Goal: Information Seeking & Learning: Learn about a topic

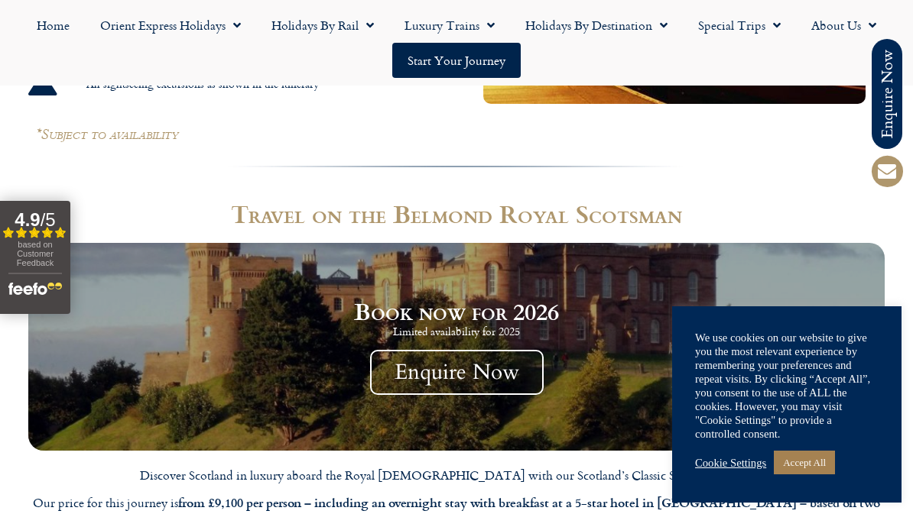
click at [729, 462] on link "Cookie Settings" at bounding box center [730, 463] width 71 height 14
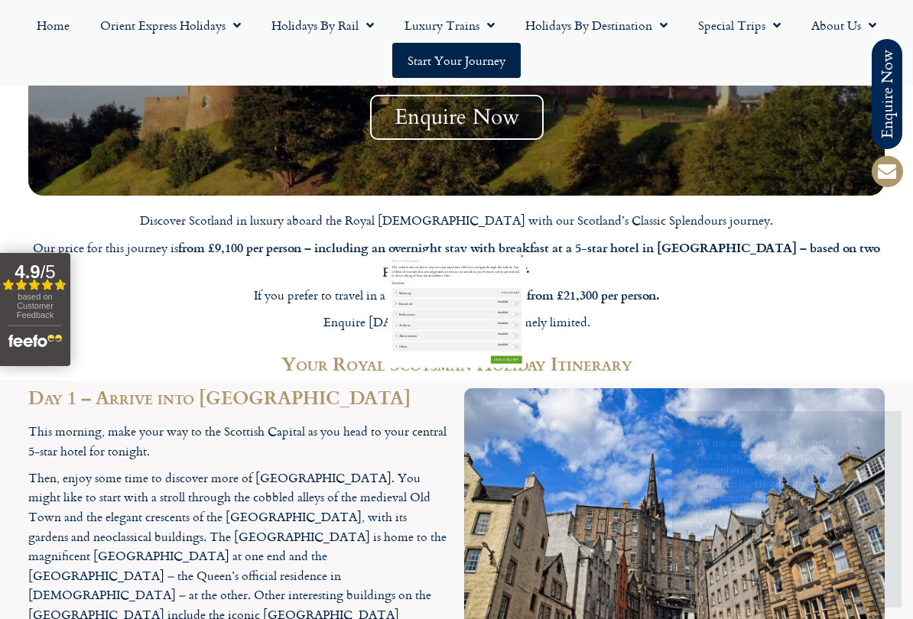
scroll to position [1368, 0]
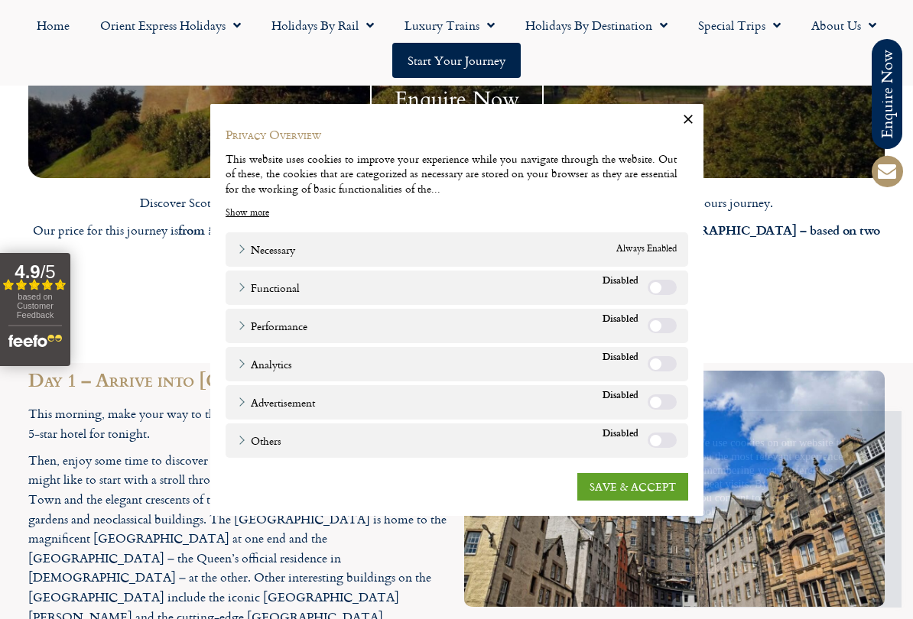
click at [654, 487] on link "SAVE & ACCEPT" at bounding box center [632, 486] width 111 height 28
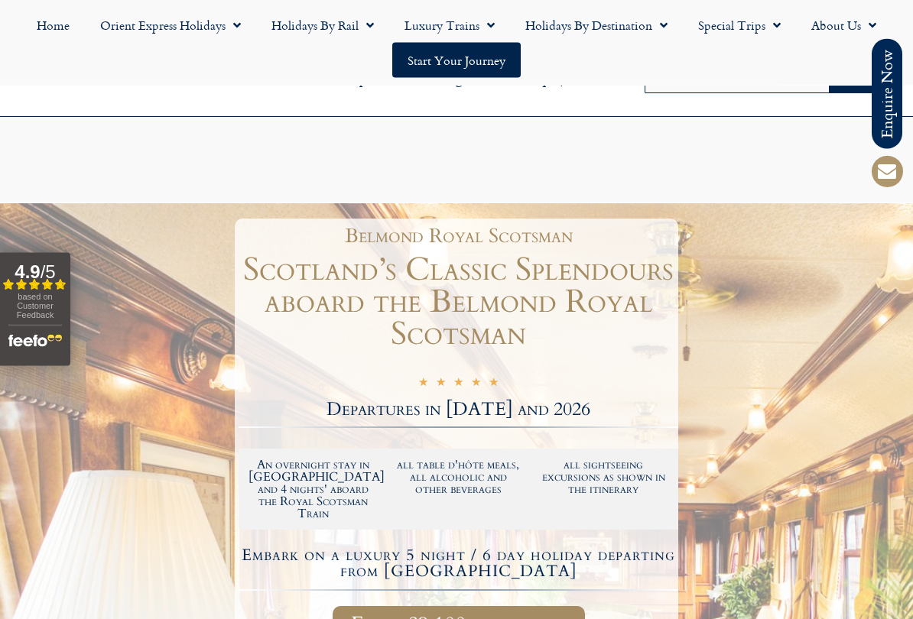
scroll to position [4630, 0]
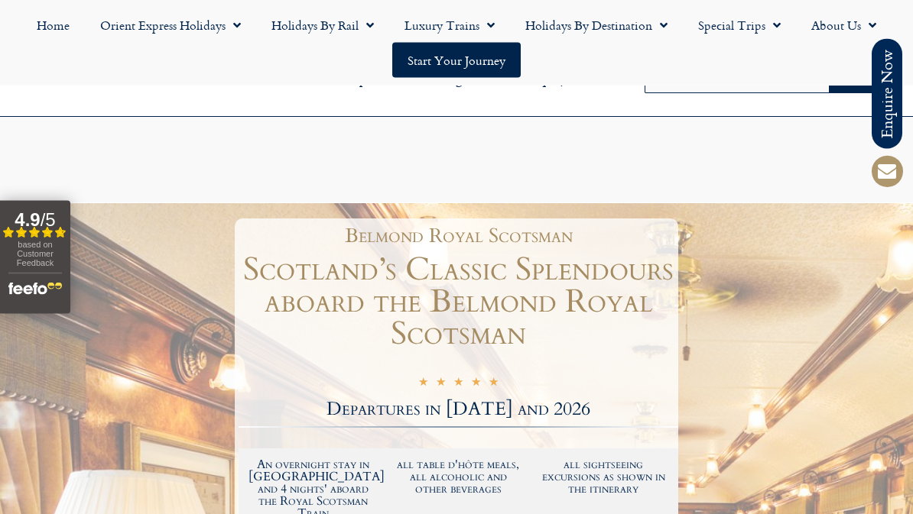
scroll to position [475, 0]
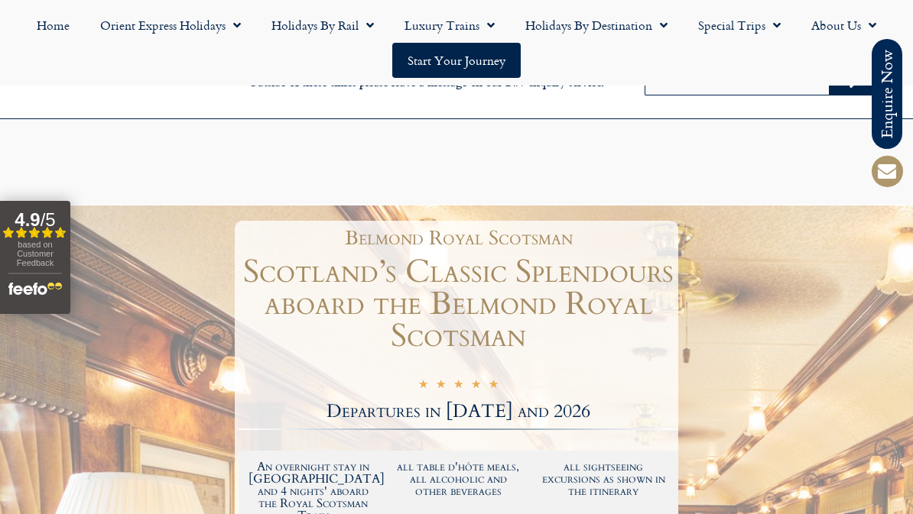
scroll to position [0, 0]
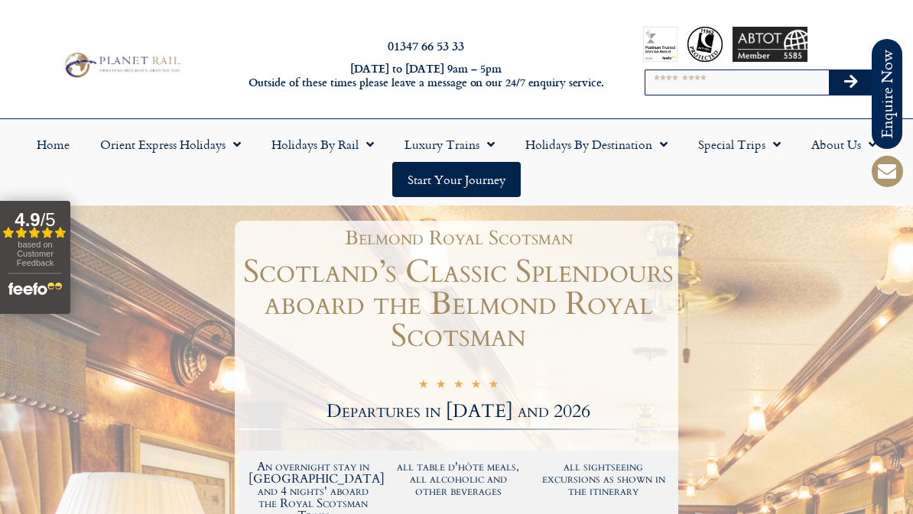
click at [775, 147] on span "Menu" at bounding box center [772, 145] width 15 height 28
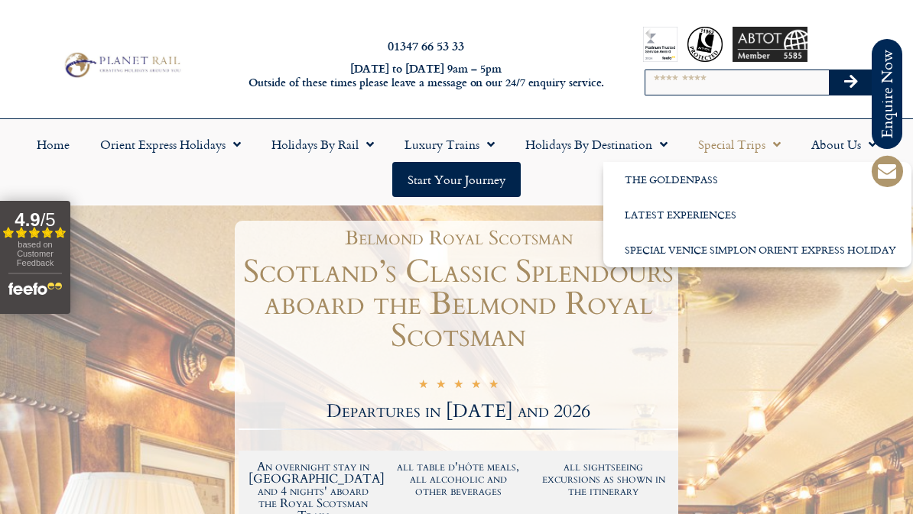
click at [693, 219] on link "Latest Experiences" at bounding box center [757, 214] width 308 height 35
click at [725, 215] on link "Latest Experiences" at bounding box center [757, 214] width 308 height 35
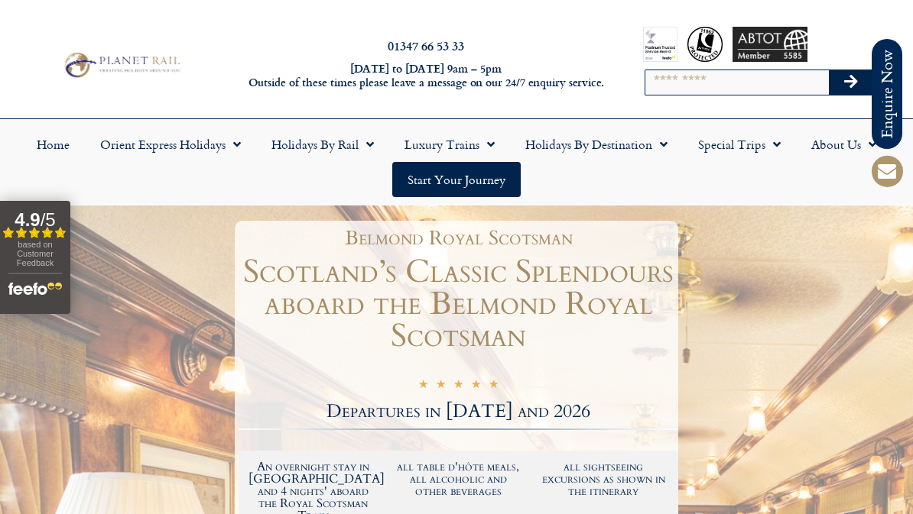
click at [738, 144] on link "Special Trips" at bounding box center [739, 144] width 113 height 35
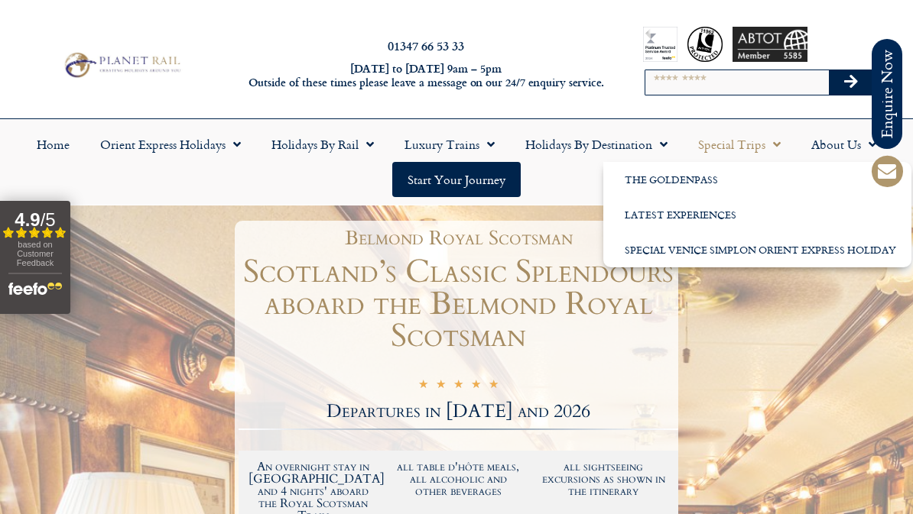
click at [746, 153] on link "Special Trips" at bounding box center [739, 144] width 113 height 35
click at [701, 211] on link "Latest Experiences" at bounding box center [757, 214] width 308 height 35
